Goal: Transaction & Acquisition: Purchase product/service

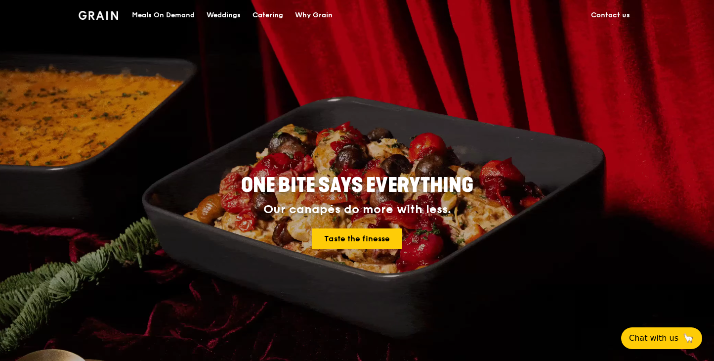
click at [283, 12] on div "Catering" at bounding box center [267, 15] width 31 height 30
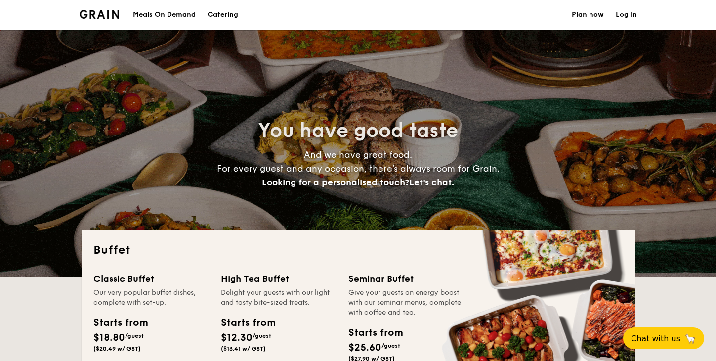
select select
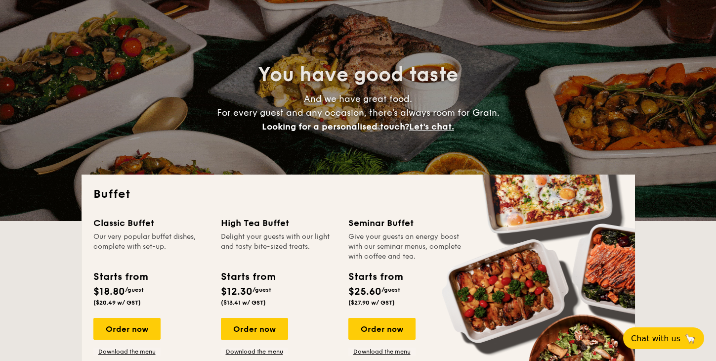
scroll to position [83, 0]
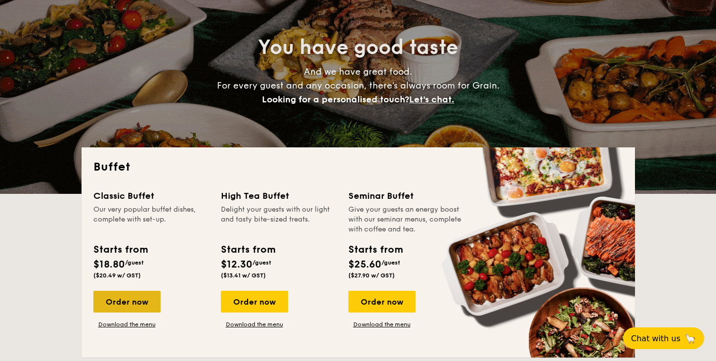
click at [146, 305] on div "Order now" at bounding box center [126, 301] width 67 height 22
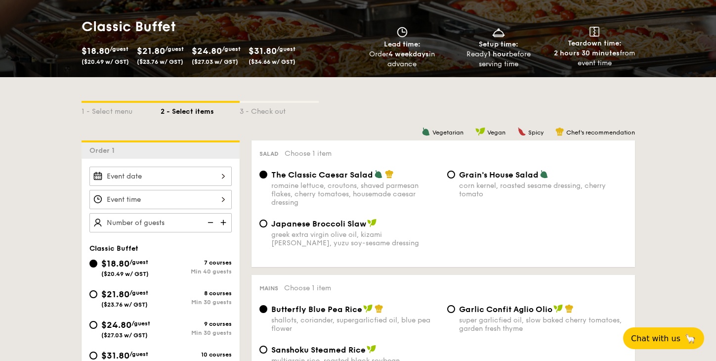
scroll to position [189, 0]
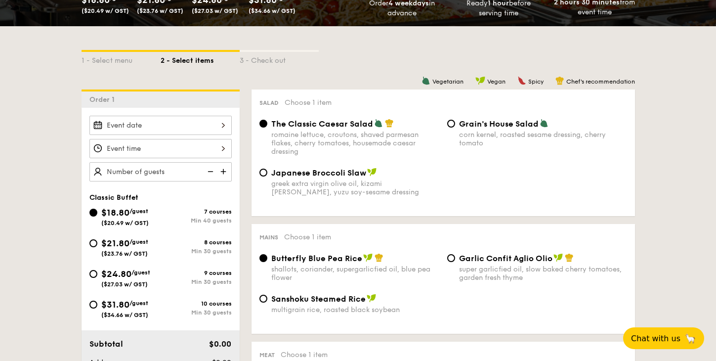
click at [134, 264] on div "$18.80 /guest ($20.49 w/ GST) 7 courses Min 40 guests $21.80 /guest ($23.76 w/ …" at bounding box center [160, 266] width 150 height 123
click at [134, 253] on span "($23.76 w/ GST)" at bounding box center [124, 253] width 46 height 7
click at [97, 247] on input "$21.80 /guest ($23.76 w/ GST) 8 courses Min 30 guests" at bounding box center [93, 243] width 8 height 8
radio input "true"
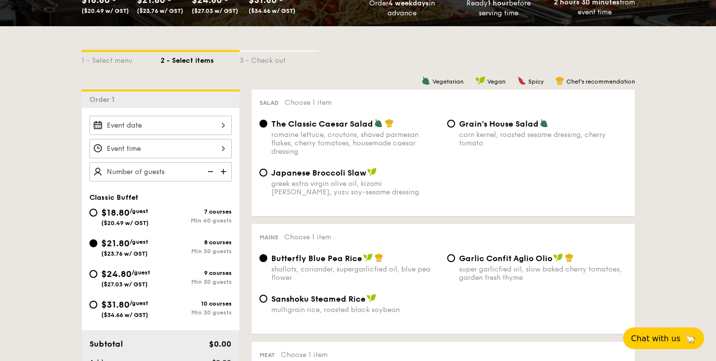
radio input "true"
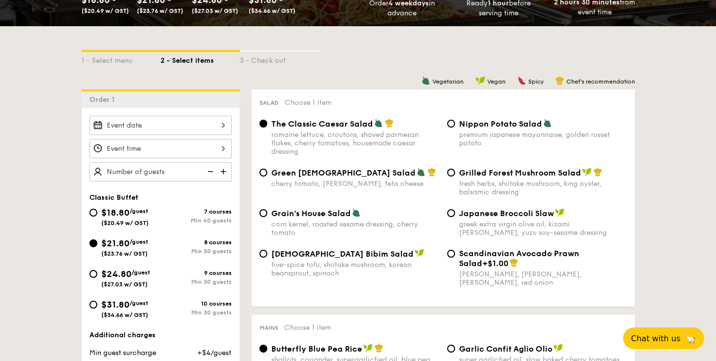
click at [208, 125] on div at bounding box center [160, 125] width 142 height 19
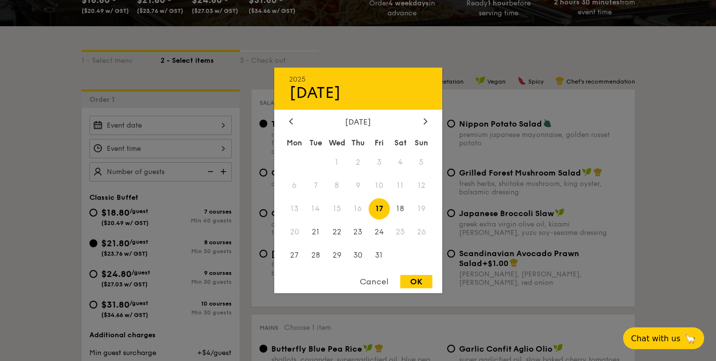
click at [427, 128] on div "[DATE] Mon Tue Wed Thu Fri Sat Sun 1 2 3 4 5 6 7 8 9 10 11 12 13 14 15 16 17 18…" at bounding box center [358, 192] width 168 height 150
click at [424, 123] on icon at bounding box center [424, 121] width 3 height 6
click at [409, 161] on span "1" at bounding box center [400, 162] width 21 height 21
click at [417, 281] on div "OK" at bounding box center [416, 281] width 32 height 13
type input "[DATE]"
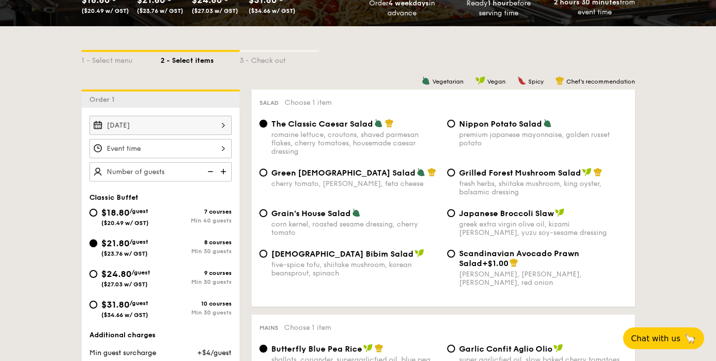
click at [193, 147] on div at bounding box center [160, 148] width 142 height 19
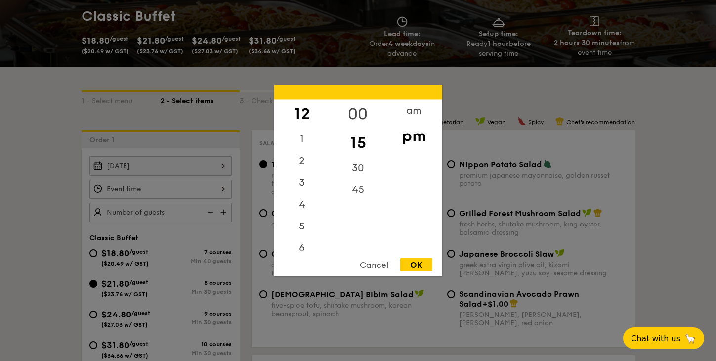
scroll to position [151, 0]
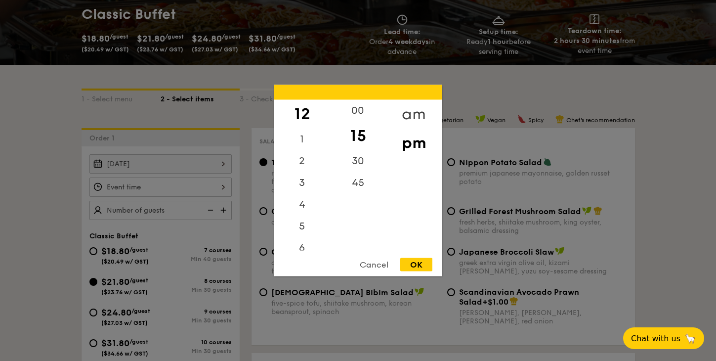
click at [407, 112] on div "am" at bounding box center [414, 114] width 56 height 29
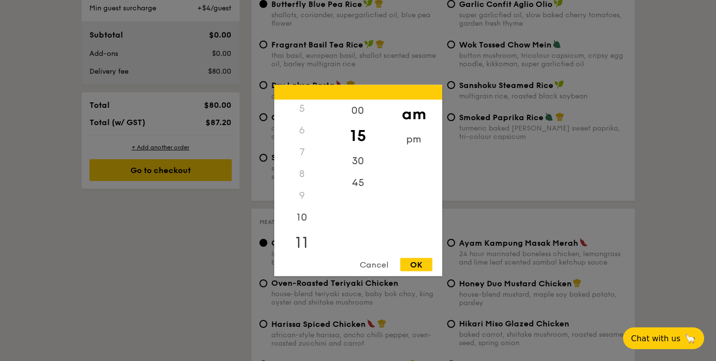
scroll to position [110, 0]
click at [299, 240] on div "11" at bounding box center [302, 243] width 56 height 29
click at [363, 112] on div "00" at bounding box center [358, 114] width 56 height 29
click at [417, 260] on div "OK" at bounding box center [416, 264] width 32 height 13
type input "11:00AM"
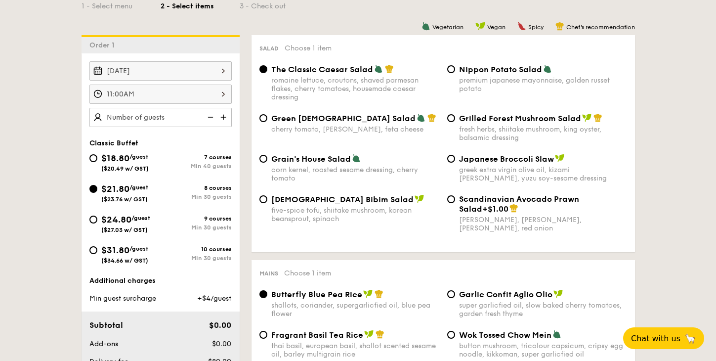
scroll to position [237, 0]
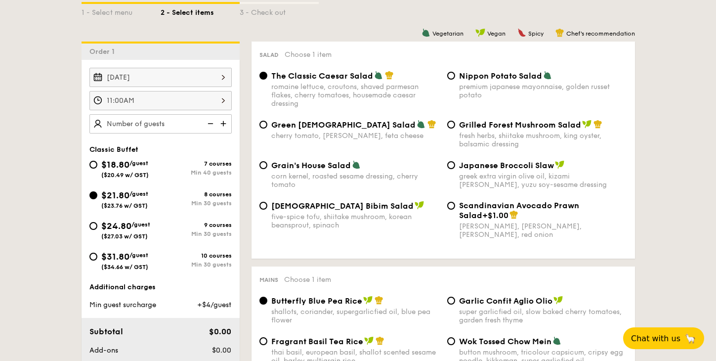
click at [222, 123] on img at bounding box center [224, 123] width 15 height 19
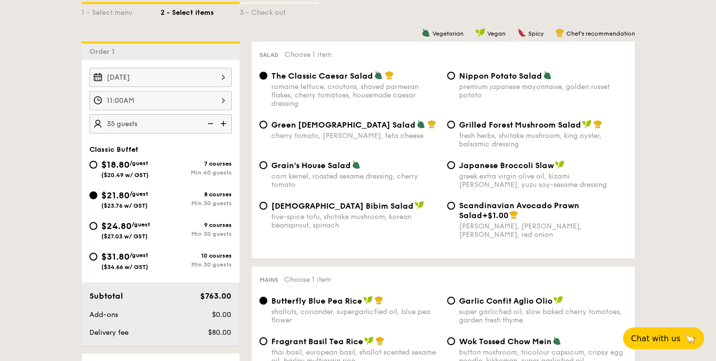
click at [222, 123] on img at bounding box center [224, 123] width 15 height 19
click at [224, 127] on img at bounding box center [224, 123] width 15 height 19
click at [207, 125] on img at bounding box center [209, 123] width 15 height 19
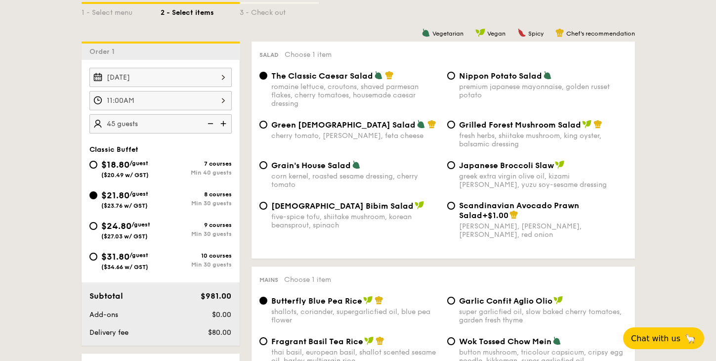
type input "40 guests"
click at [485, 95] on div "premium japanese mayonnaise, golden russet potato" at bounding box center [543, 90] width 168 height 17
click at [455, 80] on input "Nippon Potato Salad premium japanese mayonnaise, golden russet potato" at bounding box center [451, 76] width 8 height 8
radio input "true"
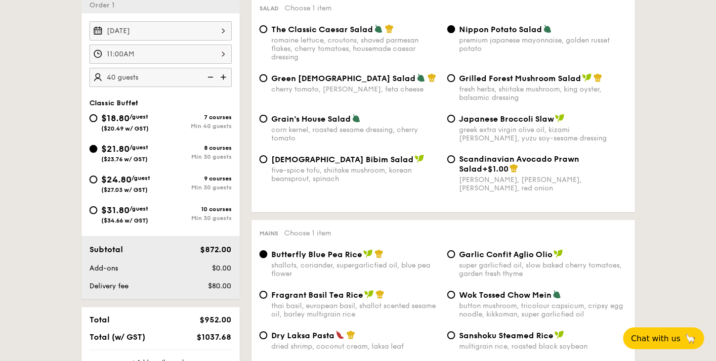
scroll to position [284, 0]
click at [328, 119] on span "Grain's House Salad" at bounding box center [311, 118] width 80 height 9
click at [267, 119] on input "Grain's House Salad corn kernel, roasted sesame dressing, cherry tomato" at bounding box center [263, 119] width 8 height 8
radio input "true"
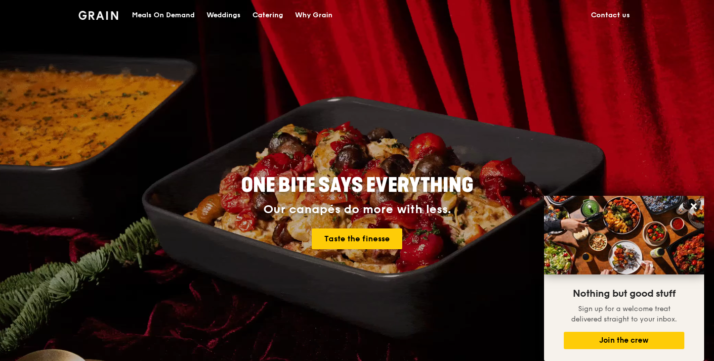
click at [280, 13] on div "Catering" at bounding box center [267, 15] width 31 height 30
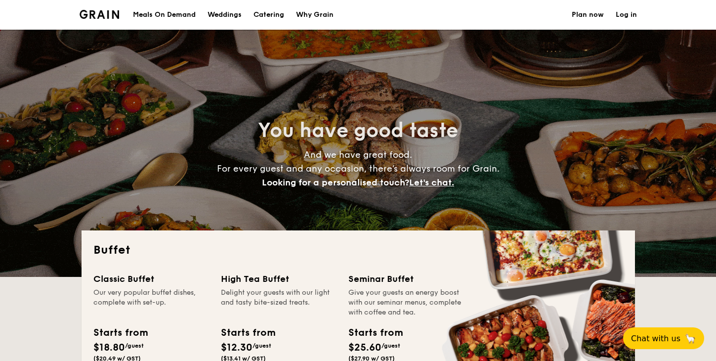
select select
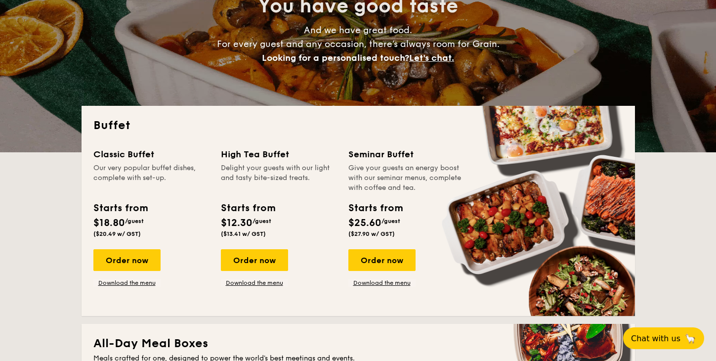
scroll to position [181, 0]
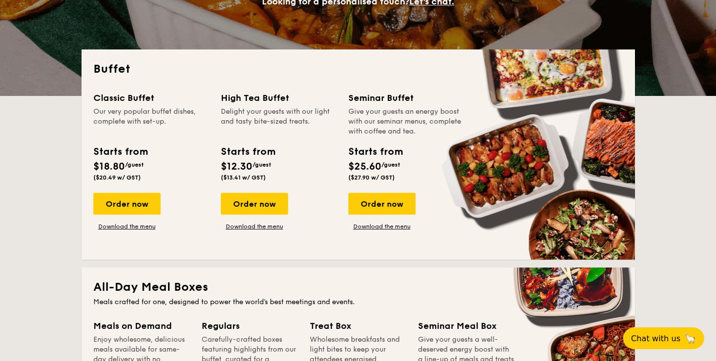
click at [147, 231] on div "Classic Buffet Our very popular buffet dishes, complete with set-up. Starts fro…" at bounding box center [358, 169] width 530 height 157
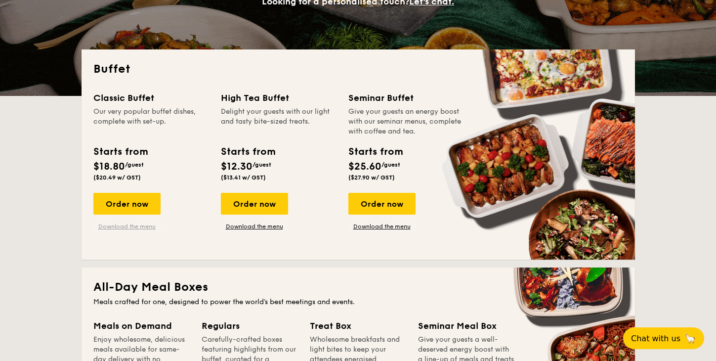
click at [150, 225] on link "Download the menu" at bounding box center [126, 226] width 67 height 8
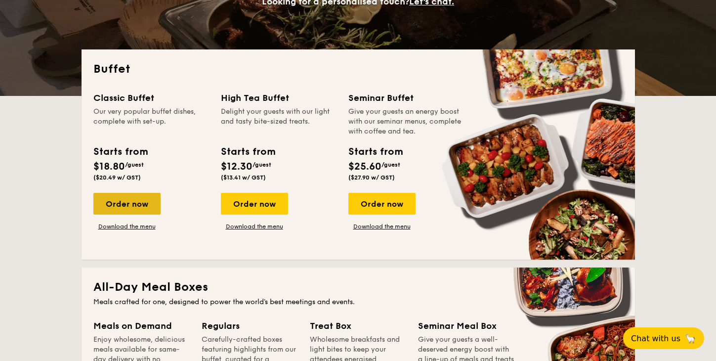
click at [120, 198] on div "Order now" at bounding box center [126, 204] width 67 height 22
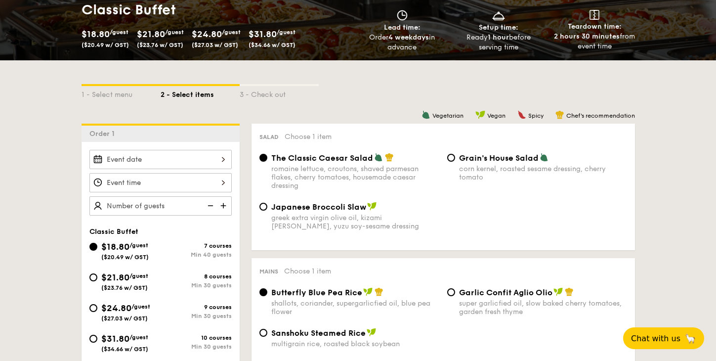
scroll to position [173, 0]
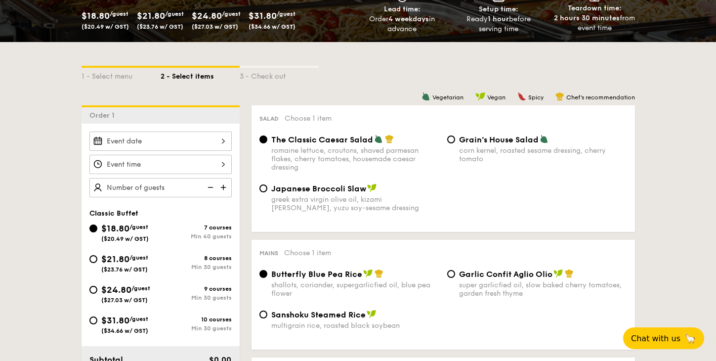
click at [124, 292] on span "$24.80" at bounding box center [116, 289] width 30 height 11
click at [97, 292] on input "$24.80 /guest ($27.03 w/ GST) 9 courses Min 30 guests" at bounding box center [93, 290] width 8 height 8
radio input "true"
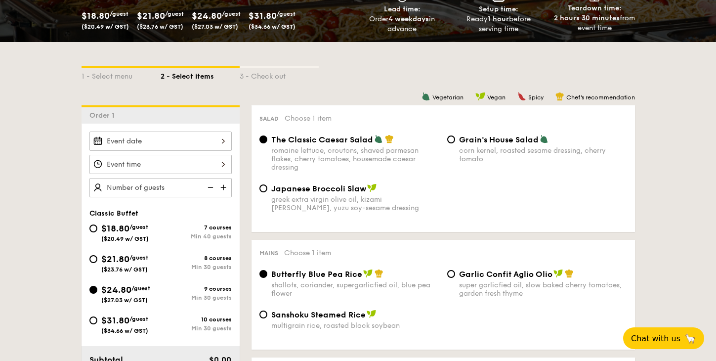
radio input "true"
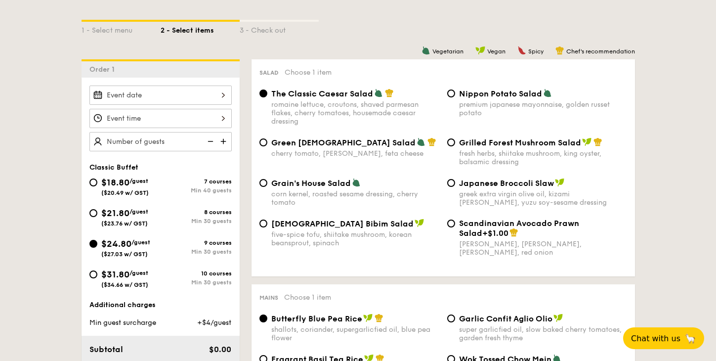
scroll to position [220, 0]
click at [224, 138] on img at bounding box center [224, 140] width 15 height 19
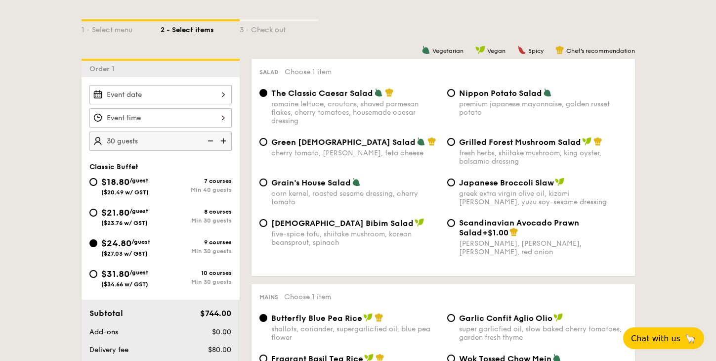
click at [224, 138] on img at bounding box center [224, 140] width 15 height 19
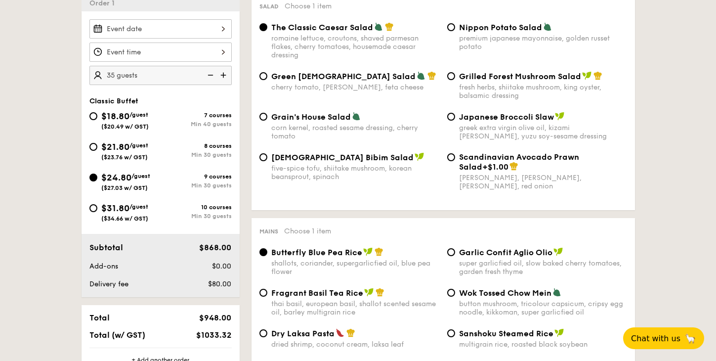
scroll to position [285, 0]
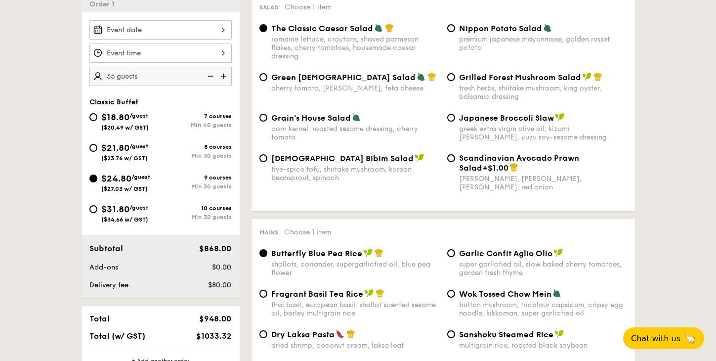
click at [222, 71] on img at bounding box center [224, 76] width 15 height 19
type input "40 guests"
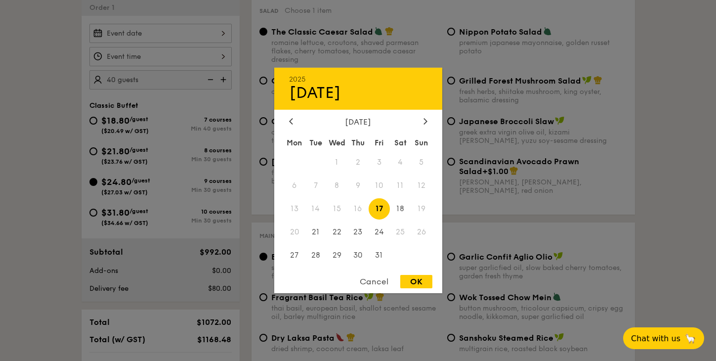
click at [207, 36] on div "2025 Oct [DATE] Tue Wed Thu Fri Sat Sun 1 2 3 4 5 6 7 8 9 10 11 12 13 14 15 16 …" at bounding box center [160, 33] width 142 height 19
click at [419, 130] on div "[DATE] Mon Tue Wed Thu Fri Sat Sun 1 2 3 4 5 6 7 8 9 10 11 12 13 14 15 16 17 18…" at bounding box center [358, 192] width 168 height 150
click at [424, 121] on icon at bounding box center [425, 121] width 4 height 6
click at [398, 162] on span "1" at bounding box center [400, 162] width 21 height 21
click at [417, 284] on div "OK" at bounding box center [416, 281] width 32 height 13
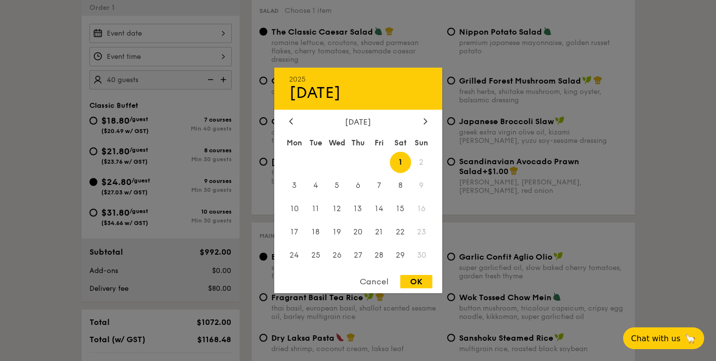
type input "[DATE]"
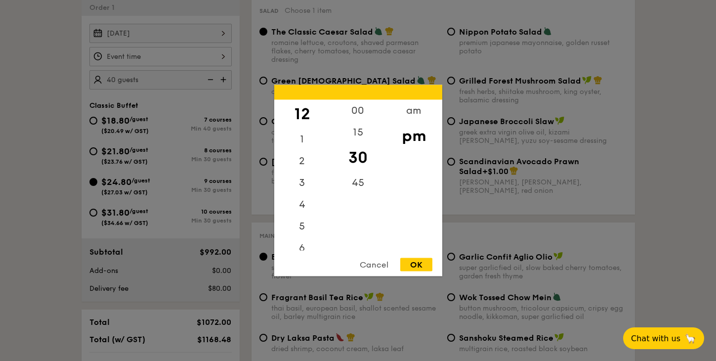
click at [195, 65] on div "12 1 2 3 4 5 6 7 8 9 10 11 00 15 30 45 am pm Cancel OK" at bounding box center [160, 56] width 142 height 19
click at [300, 233] on div "11" at bounding box center [302, 240] width 56 height 22
click at [300, 239] on div "11" at bounding box center [302, 240] width 56 height 22
click at [302, 240] on div "11" at bounding box center [302, 240] width 56 height 22
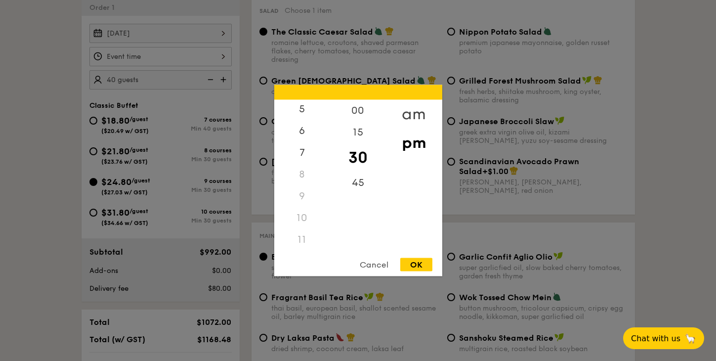
click at [430, 111] on div "am" at bounding box center [414, 114] width 56 height 29
click at [371, 110] on div "00" at bounding box center [358, 114] width 56 height 29
click at [302, 246] on div "11" at bounding box center [302, 243] width 56 height 29
click at [399, 261] on div "Cancel OK" at bounding box center [358, 267] width 168 height 18
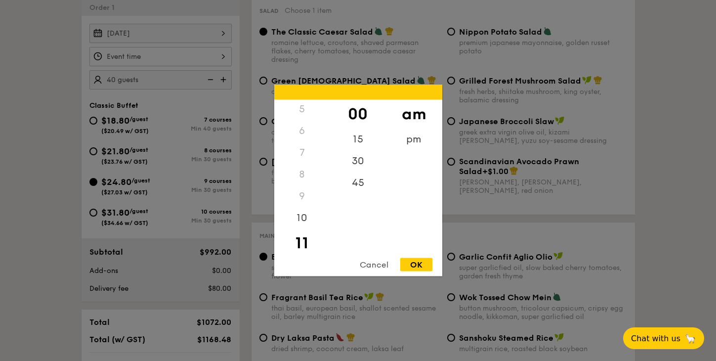
click at [412, 264] on div "OK" at bounding box center [416, 264] width 32 height 13
type input "11:00AM"
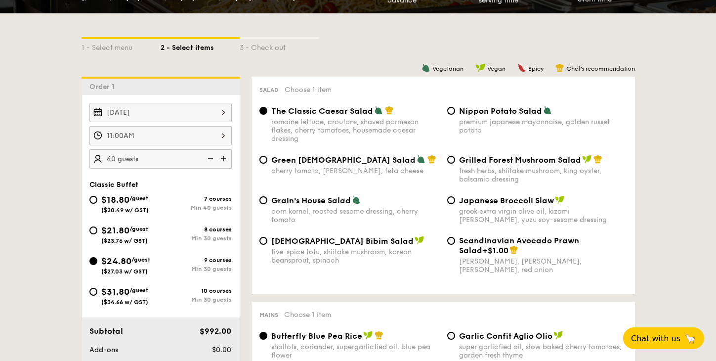
scroll to position [201, 0]
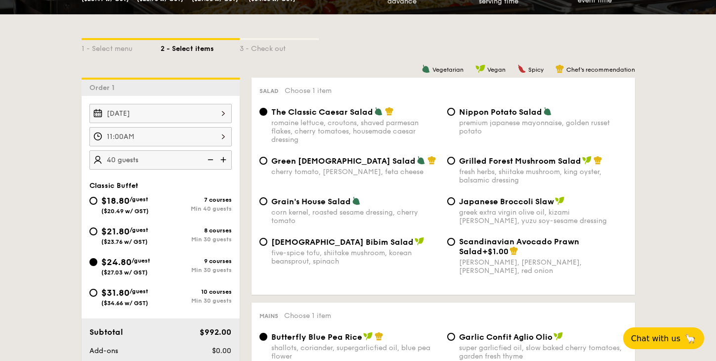
click at [324, 210] on div "corn kernel, roasted sesame dressing, cherry tomato" at bounding box center [355, 216] width 168 height 17
click at [267, 205] on input "Grain's House Salad corn kernel, roasted sesame dressing, cherry tomato" at bounding box center [263, 201] width 8 height 8
radio input "true"
click at [469, 165] on span "Grilled Forest Mushroom Salad" at bounding box center [520, 160] width 122 height 9
click at [455, 164] on input "Grilled Forest Mushroom Salad fresh herbs, shiitake mushroom, king oyster, bals…" at bounding box center [451, 161] width 8 height 8
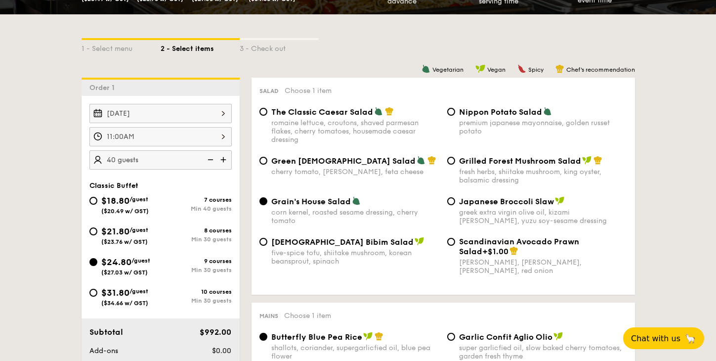
radio input "true"
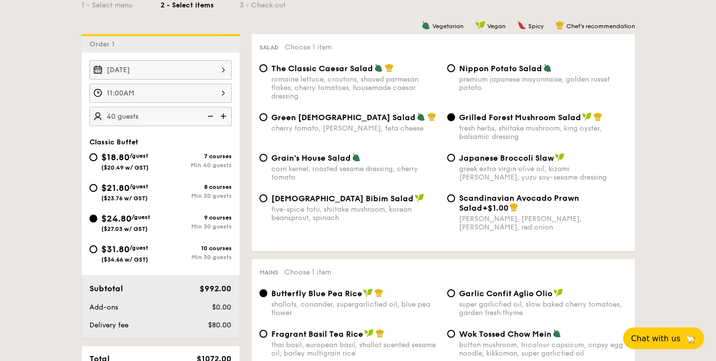
scroll to position [246, 0]
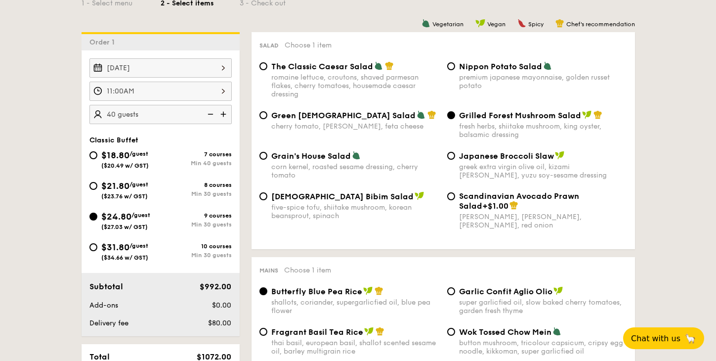
click at [479, 54] on div "Salad Choose 1 item The Classic Caesar Salad romaine lettuce, croutons, shaved …" at bounding box center [442, 140] width 383 height 217
click at [468, 68] on span "Nippon Potato Salad" at bounding box center [500, 66] width 83 height 9
click at [455, 68] on input "Nippon Potato Salad premium japanese mayonnaise, golden russet potato" at bounding box center [451, 66] width 8 height 8
radio input "true"
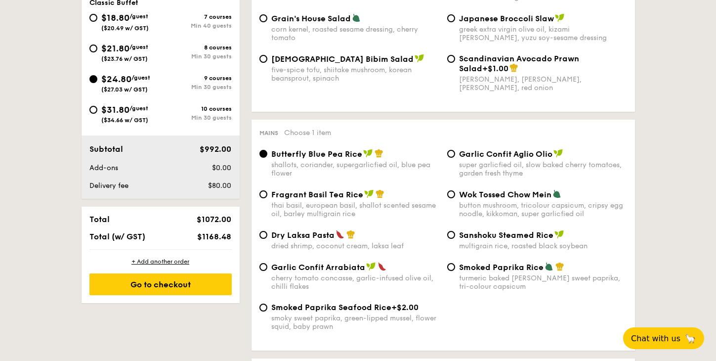
scroll to position [386, 0]
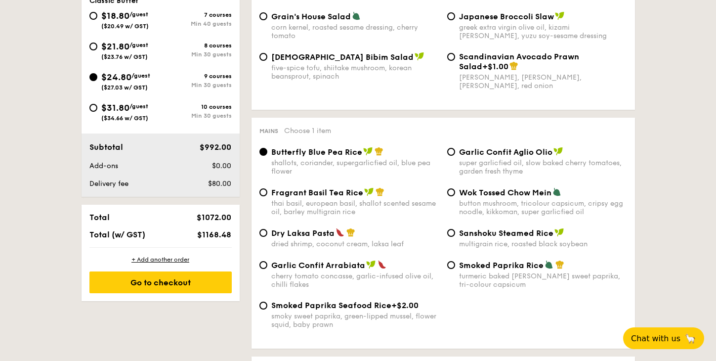
click at [314, 220] on div "Fragrant Basil Tea Rice thai basil, european basil, shallot scented sesame oil,…" at bounding box center [442, 207] width 375 height 41
click at [315, 230] on span "Dry Laksa Pasta" at bounding box center [302, 232] width 63 height 9
click at [267, 230] on input "Dry Laksa Pasta dried shrimp, coconut cream, laksa leaf" at bounding box center [263, 233] width 8 height 8
radio input "true"
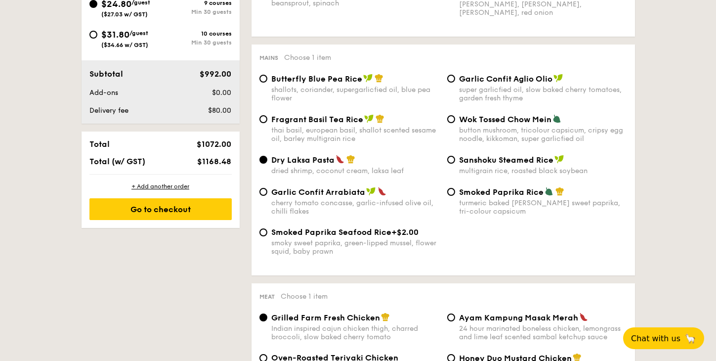
scroll to position [454, 0]
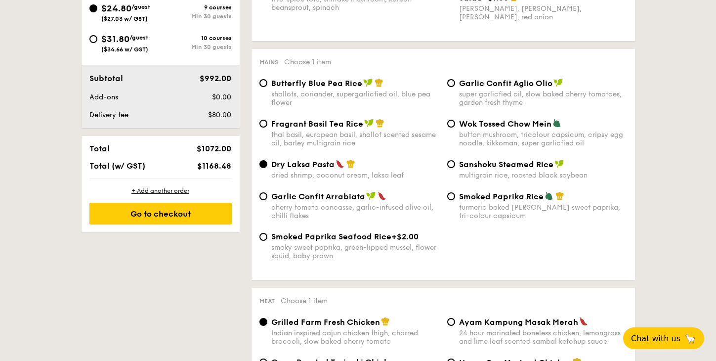
click at [463, 147] on div "Fragrant Basil Tea Rice thai basil, european basil, shallot scented sesame oil,…" at bounding box center [442, 139] width 375 height 41
click at [490, 126] on span "Wok Tossed Chow Mein" at bounding box center [505, 123] width 92 height 9
click at [455, 126] on input "Wok Tossed Chow Mein button mushroom, tricolour capsicum, cripsy egg noodle, ki…" at bounding box center [451, 124] width 8 height 8
radio input "true"
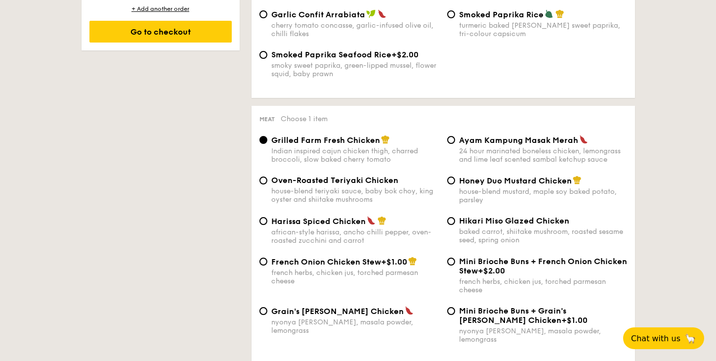
scroll to position [642, 0]
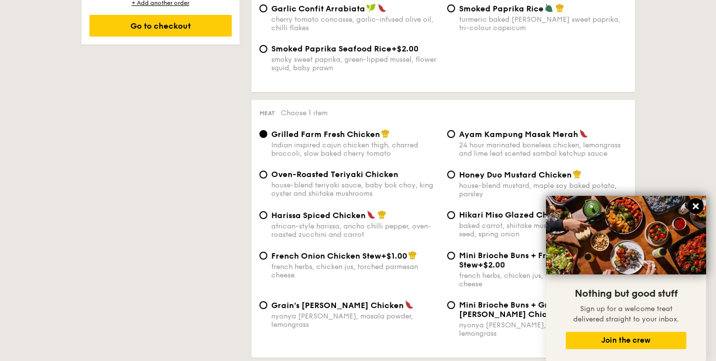
click at [699, 206] on icon at bounding box center [695, 206] width 9 height 9
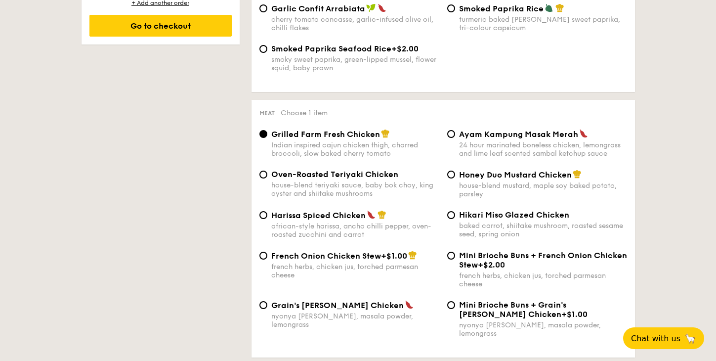
click at [576, 171] on img at bounding box center [577, 173] width 9 height 9
click at [455, 171] on input "Honey Duo Mustard Chicken house-blend mustard, maple soy baked potato, parsley" at bounding box center [451, 174] width 8 height 8
radio input "true"
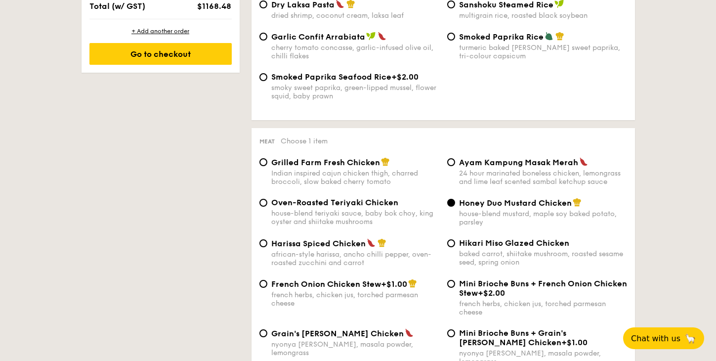
scroll to position [623, 0]
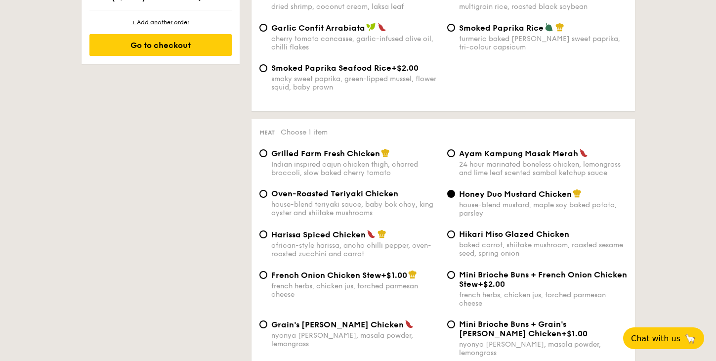
click at [351, 273] on span "French Onion Chicken Stew" at bounding box center [326, 274] width 110 height 9
click at [267, 273] on input "French Onion Chicken Stew +$1.00 french herbs, chicken jus, torched parmesan ch…" at bounding box center [263, 275] width 8 height 8
radio input "true"
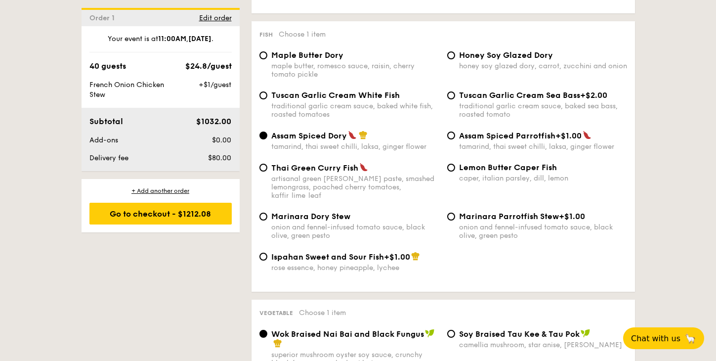
scroll to position [992, 0]
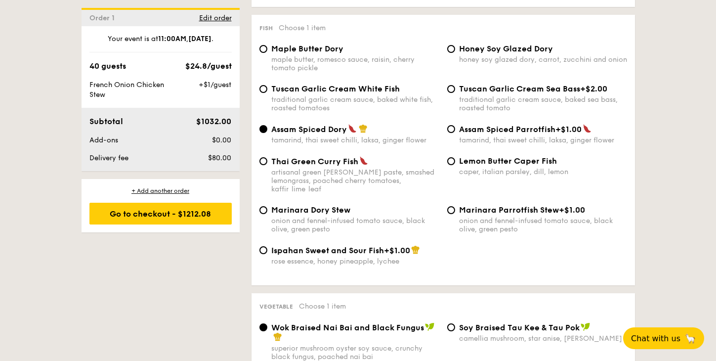
click at [505, 167] on div "caper, italian parsley, dill, lemon" at bounding box center [543, 171] width 168 height 8
click at [455, 162] on input "Lemon Butter Caper Fish caper, italian parsley, dill, lemon" at bounding box center [451, 161] width 8 height 8
radio input "true"
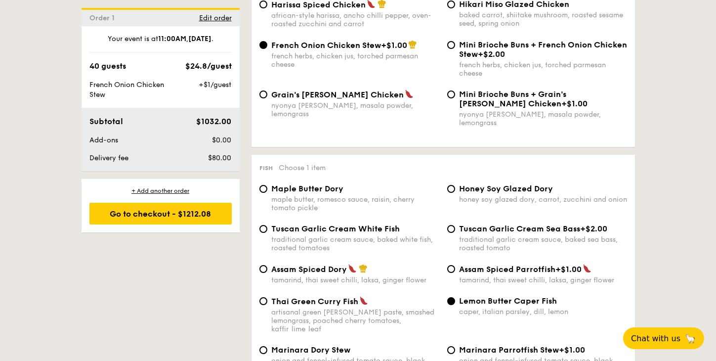
scroll to position [827, 0]
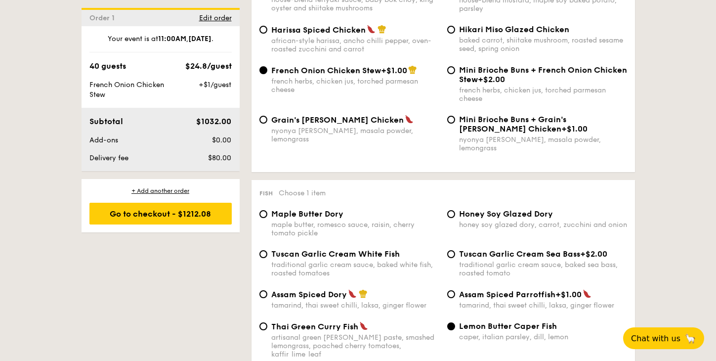
click at [366, 261] on div "traditional garlic cream sauce, baked white fish, roasted tomatoes" at bounding box center [355, 268] width 168 height 17
click at [267, 258] on input "Tuscan Garlic Cream White Fish traditional garlic cream sauce, baked white fish…" at bounding box center [263, 254] width 8 height 8
radio input "true"
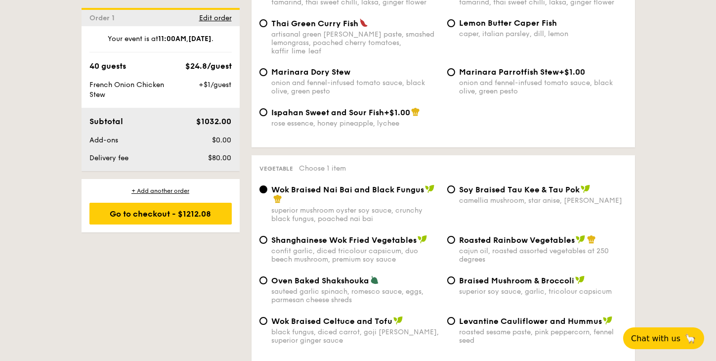
scroll to position [1134, 0]
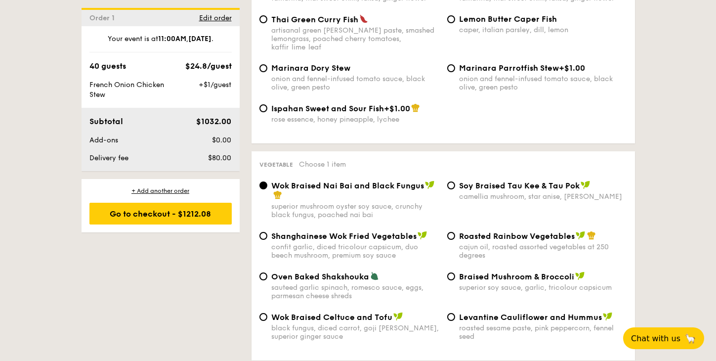
click at [486, 324] on div "roasted sesame paste, pink peppercorn, fennel seed" at bounding box center [543, 332] width 168 height 17
click at [455, 313] on input "Levantine Cauliflower and Hummus roasted sesame paste, pink peppercorn, fennel …" at bounding box center [451, 317] width 8 height 8
radio input "true"
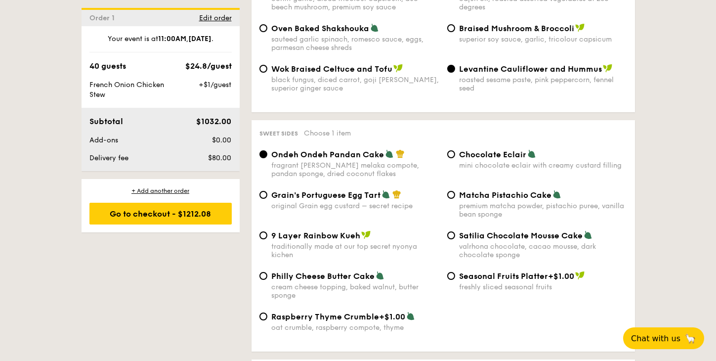
scroll to position [1388, 0]
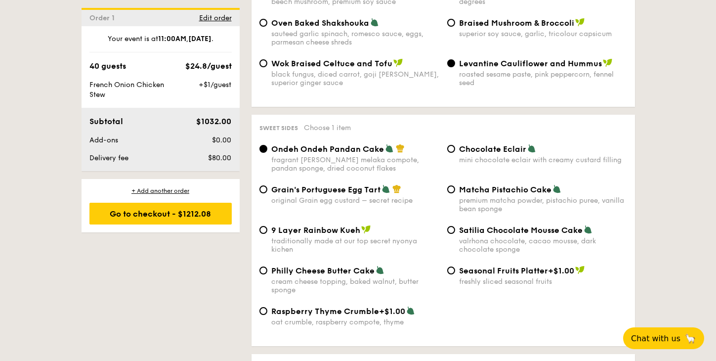
click at [349, 185] on span "Grain's Portuguese Egg Tart" at bounding box center [325, 189] width 109 height 9
click at [267, 185] on input "Grain's Portuguese Egg Tart original Grain egg custard – secret recipe" at bounding box center [263, 189] width 8 height 8
radio input "true"
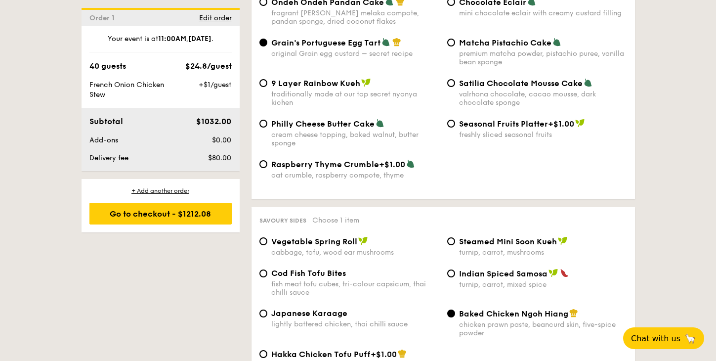
scroll to position [1564, 0]
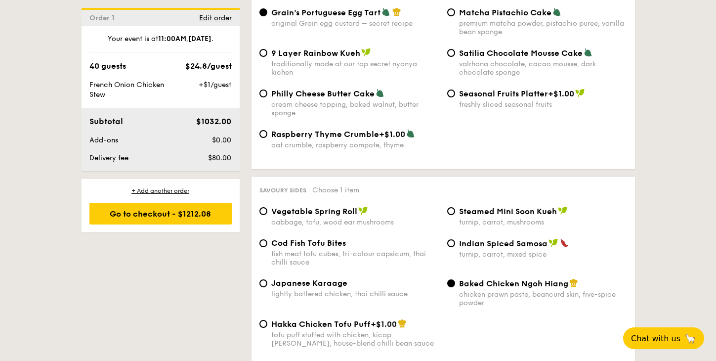
click at [340, 238] on span "Cod Fish Tofu Bites" at bounding box center [308, 242] width 75 height 9
click at [267, 239] on input "Cod Fish Tofu Bites fish meat tofu cubes, tri-colour capsicum, thai chilli sauce" at bounding box center [263, 243] width 8 height 8
radio input "true"
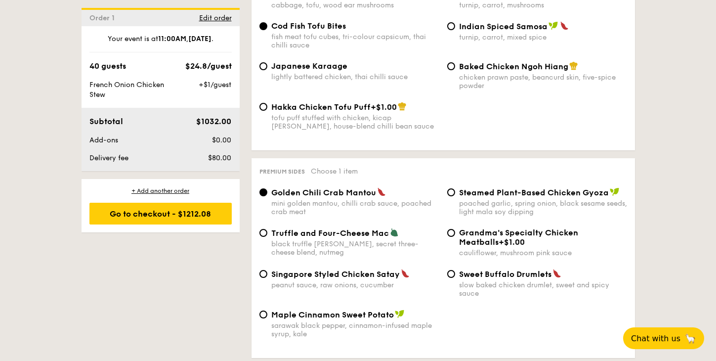
scroll to position [1806, 0]
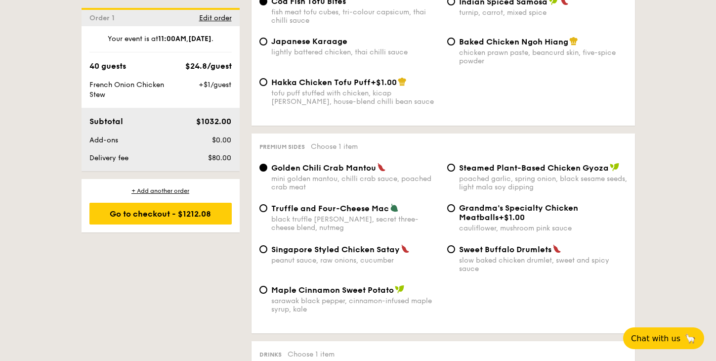
click at [363, 244] on div "Singapore Styled Chicken Satay peanut sauce, raw onions, cucumber" at bounding box center [355, 254] width 168 height 20
click at [267, 245] on input "Singapore Styled Chicken Satay peanut sauce, raw onions, cucumber" at bounding box center [263, 249] width 8 height 8
radio input "true"
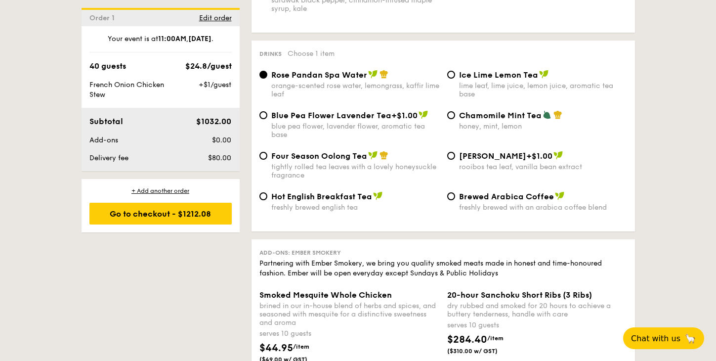
scroll to position [2098, 0]
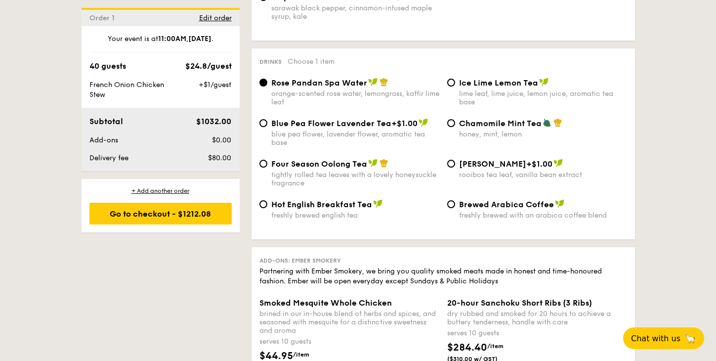
click at [481, 78] on div "Ice Lime Lemon Tea lime leaf, lime juice, lemon juice, aromatic tea base" at bounding box center [543, 92] width 168 height 29
click at [455, 79] on input "Ice Lime Lemon Tea lime leaf, lime juice, lemon juice, aromatic tea base" at bounding box center [451, 83] width 8 height 8
radio input "true"
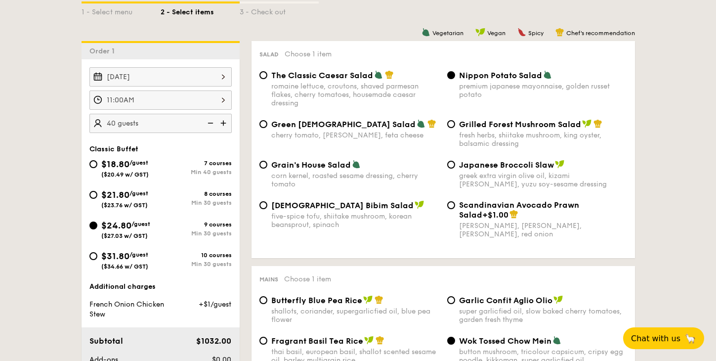
scroll to position [238, 0]
